Goal: Task Accomplishment & Management: Use online tool/utility

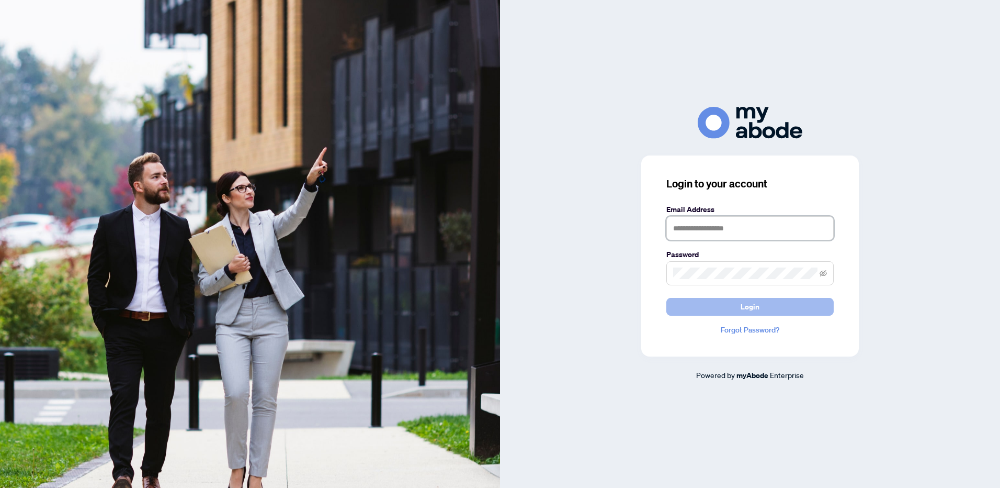
type input "**********"
click at [760, 309] on button "Login" at bounding box center [749, 307] width 167 height 18
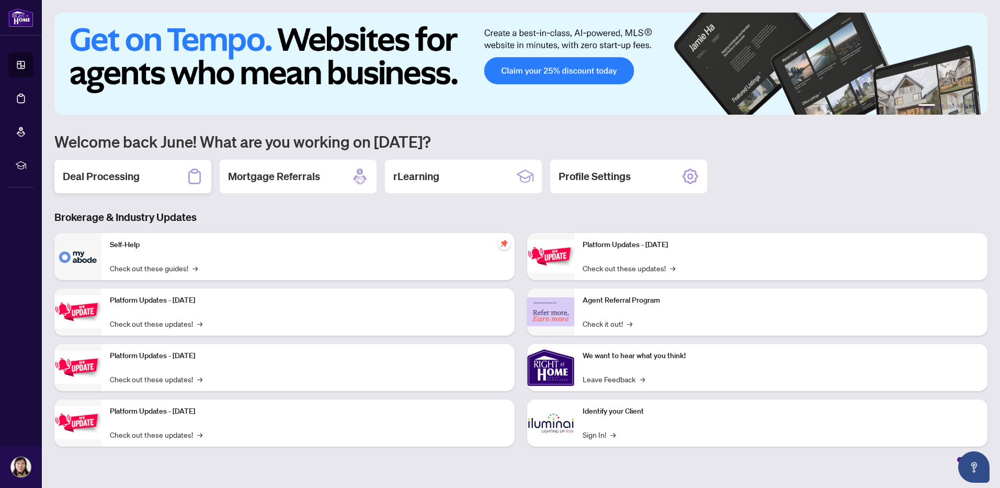
click at [62, 179] on div "Deal Processing" at bounding box center [132, 176] width 157 height 33
